Goal: Information Seeking & Learning: Learn about a topic

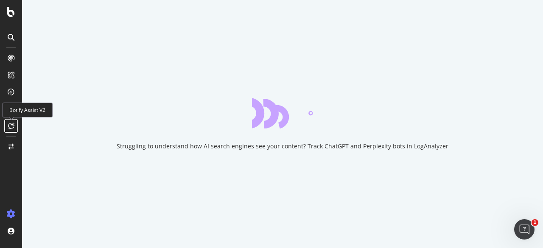
click at [13, 126] on icon at bounding box center [11, 126] width 6 height 7
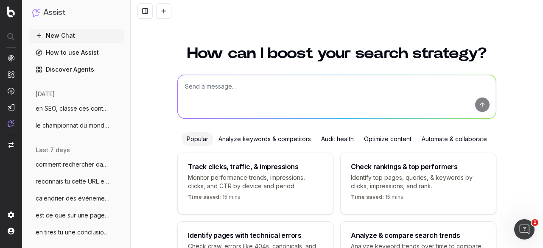
scroll to position [73, 0]
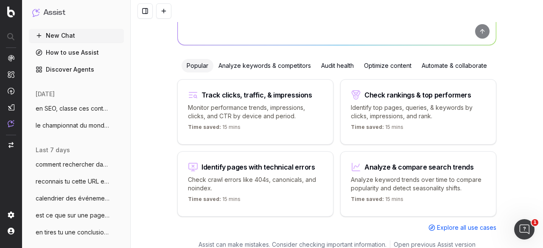
click at [139, 15] on button at bounding box center [144, 10] width 15 height 15
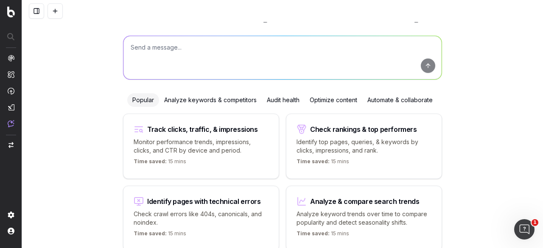
scroll to position [0, 0]
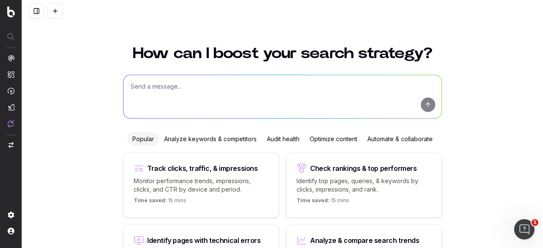
click at [152, 94] on textarea at bounding box center [282, 96] width 318 height 43
paste textarea "- Suivi titres Discover - Suivi CTR Top 10% articles"
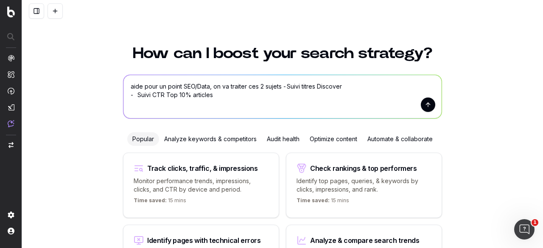
click at [288, 85] on textarea "aide pour un point SEO/Data, on va traiter ces 2 sujets - Suivi titres Discover…" at bounding box center [282, 96] width 318 height 43
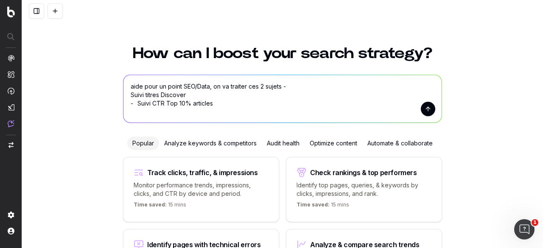
click at [286, 87] on textarea "aide pour un point SEO/Data, on va traiter ces 2 sujets - Suivi titres Discover…" at bounding box center [282, 99] width 318 height 48
click at [125, 94] on textarea "aide pour un point SEO/Data, on va traiter ces 2 sujets ; Suivi titres Discover…" at bounding box center [282, 99] width 318 height 48
click at [279, 86] on textarea "aide pour un point SEO/Data, on va traiter ces 2 sujets ; - Suivi titres Discov…" at bounding box center [282, 99] width 318 height 48
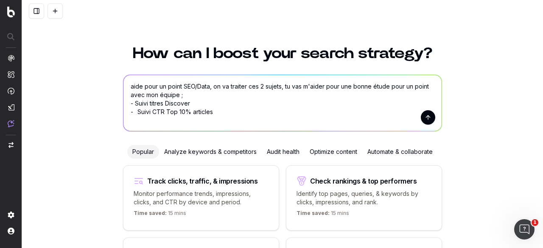
click at [451, 55] on div "How can I boost your search strategy? aide pour un point SEO/Data, on va traite…" at bounding box center [282, 160] width 521 height 248
click at [191, 104] on textarea "aide pour un point SEO/Data, on va traiter ces 2 sujets, tu vas m'aider pour un…" at bounding box center [282, 103] width 318 height 56
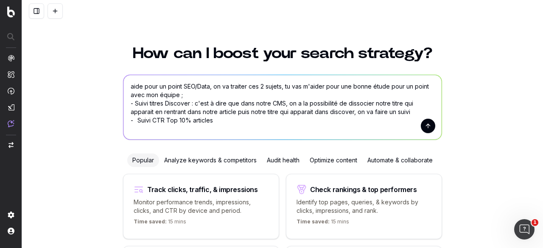
click at [415, 112] on textarea "aide pour un point SEO/Data, on va traiter ces 2 sujets, tu vas m'aider pour un…" at bounding box center [282, 107] width 318 height 64
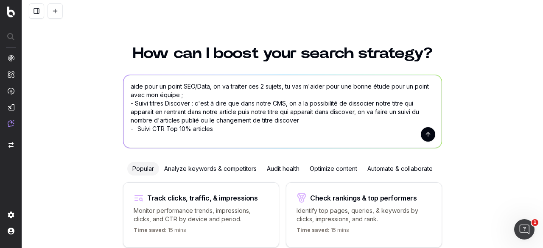
click at [209, 119] on textarea "aide pour un point SEO/Data, on va traiter ces 2 sujets, tu vas m'aider pour un…" at bounding box center [282, 111] width 318 height 73
click at [339, 120] on textarea "aide pour un point SEO/Data, on va traiter ces 2 sujets, tu vas m'aider pour un…" at bounding box center [282, 111] width 318 height 73
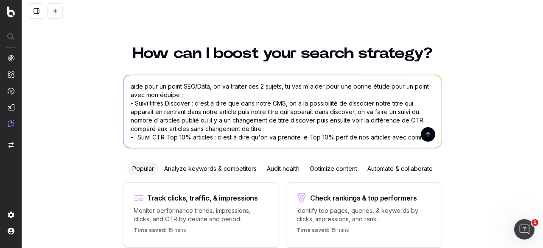
scroll to position [2, 0]
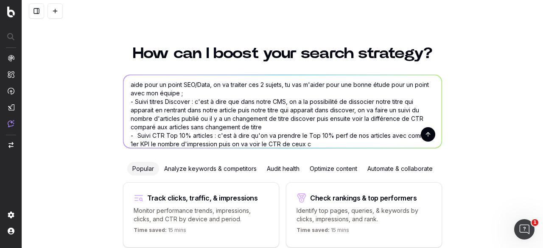
type textarea "aide pour un point SEO/Data, on va traiter ces 2 sujets, tu vas m'aider pour un…"
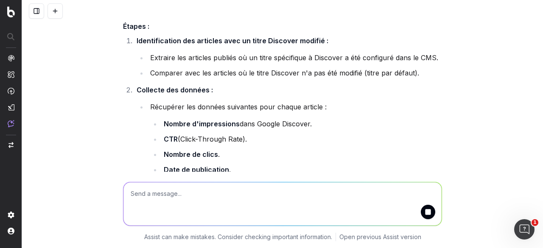
scroll to position [253, 0]
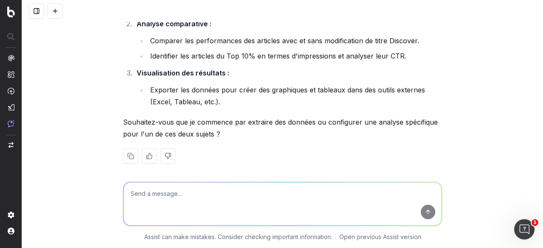
scroll to position [1369, 0]
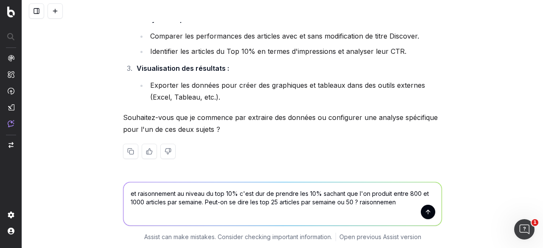
type textarea "et raisonnement au niveau du top 10% c'est dur de prendre les 10% sachant que l…"
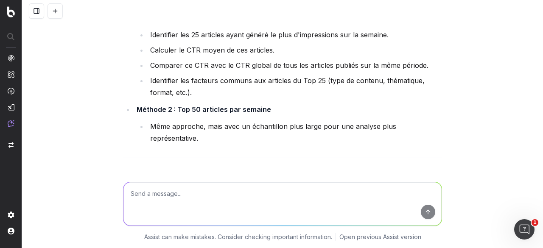
scroll to position [2125, 0]
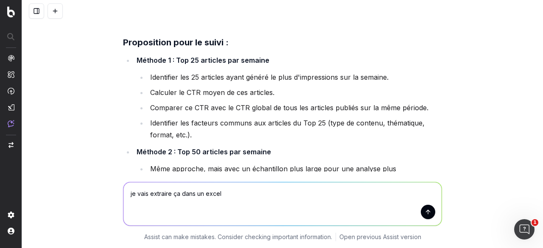
paste textarea "Date Page Impressions Clic CTR"
click at [250, 193] on textarea "je vais extraire ça dans un excel Date Page Impressions Clic CTR" at bounding box center [282, 203] width 318 height 43
click at [168, 200] on textarea "je vais extraire ça dans un excel Date Page(nom article) type page(news ou news…" at bounding box center [282, 203] width 318 height 43
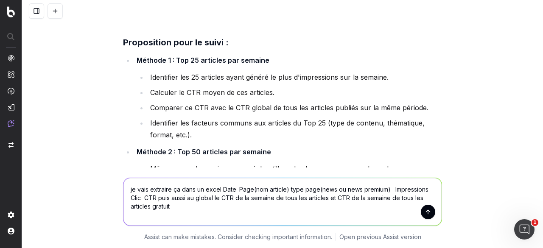
type textarea "je vais extraire ça dans un excel Date Page(nom article) type page(news ou news…"
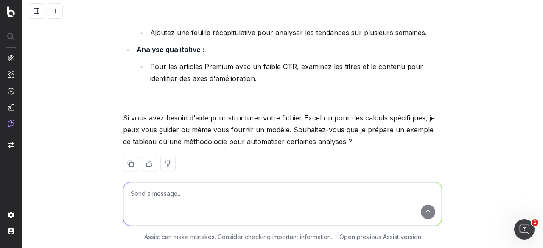
scroll to position [3589, 0]
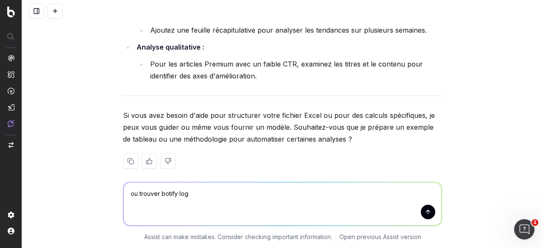
type textarea "ou trouver botify logs"
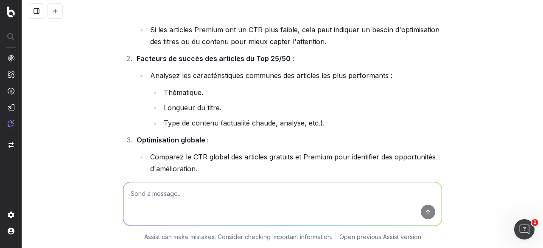
scroll to position [3444, 0]
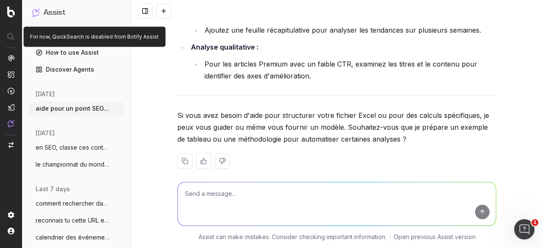
click at [13, 37] on div at bounding box center [10, 36] width 21 height 15
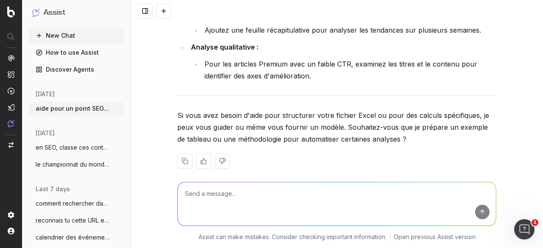
click at [7, 35] on div at bounding box center [10, 36] width 21 height 15
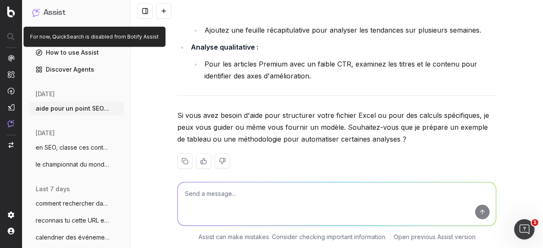
click at [8, 39] on div at bounding box center [10, 36] width 21 height 15
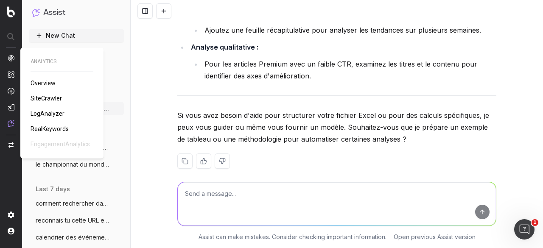
click at [10, 56] on img at bounding box center [11, 58] width 7 height 7
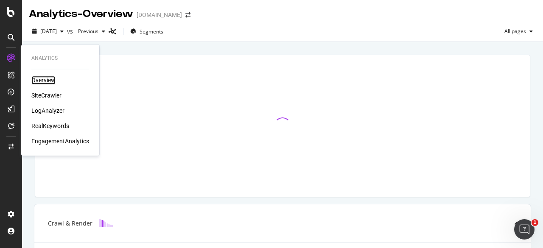
click at [39, 84] on div "Overview" at bounding box center [43, 80] width 24 height 8
click at [43, 95] on div "SiteCrawler" at bounding box center [46, 95] width 30 height 8
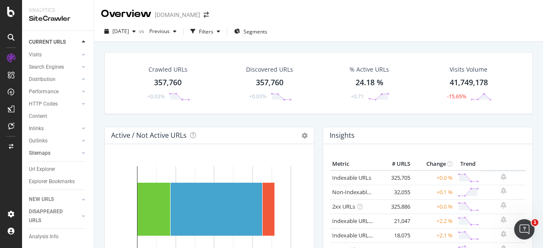
scroll to position [45, 0]
click at [84, 200] on icon at bounding box center [83, 199] width 3 height 5
click at [83, 217] on icon at bounding box center [83, 216] width 3 height 5
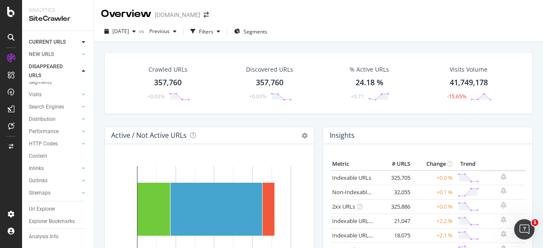
scroll to position [27, 0]
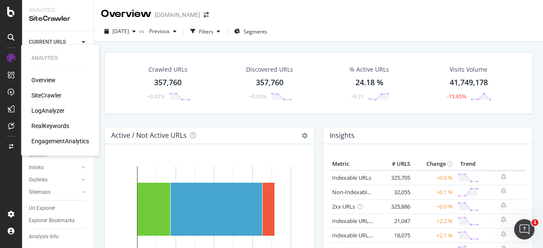
click at [47, 109] on div "LogAnalyzer" at bounding box center [47, 110] width 33 height 8
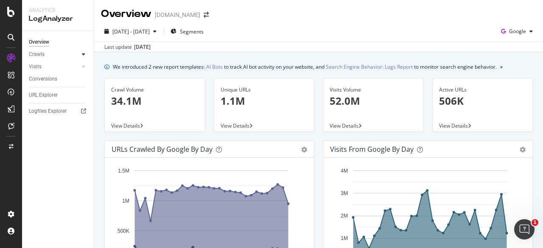
click at [84, 52] on icon at bounding box center [83, 54] width 3 height 5
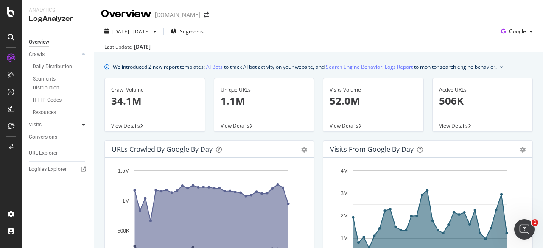
click at [82, 123] on icon at bounding box center [83, 124] width 3 height 5
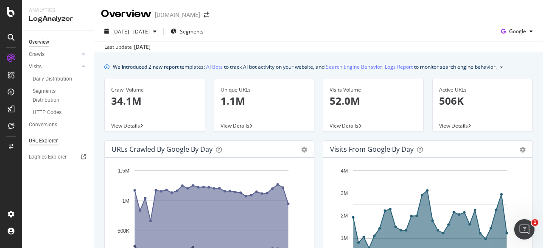
click at [48, 141] on div "URL Explorer" at bounding box center [43, 141] width 29 height 9
